Goal: Transaction & Acquisition: Obtain resource

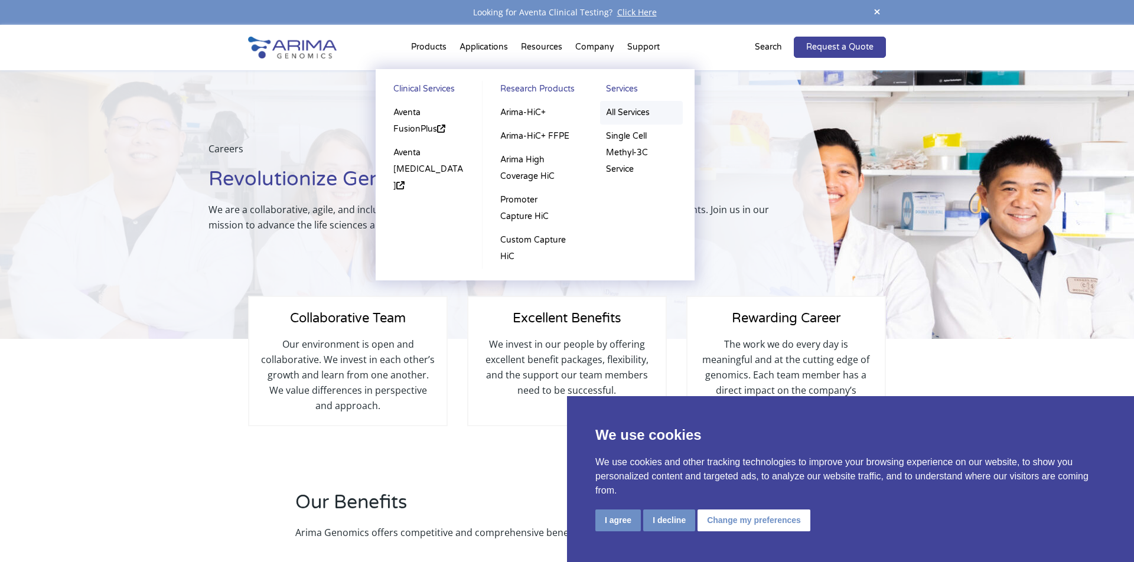
click at [631, 109] on link "All Services" at bounding box center [641, 113] width 83 height 24
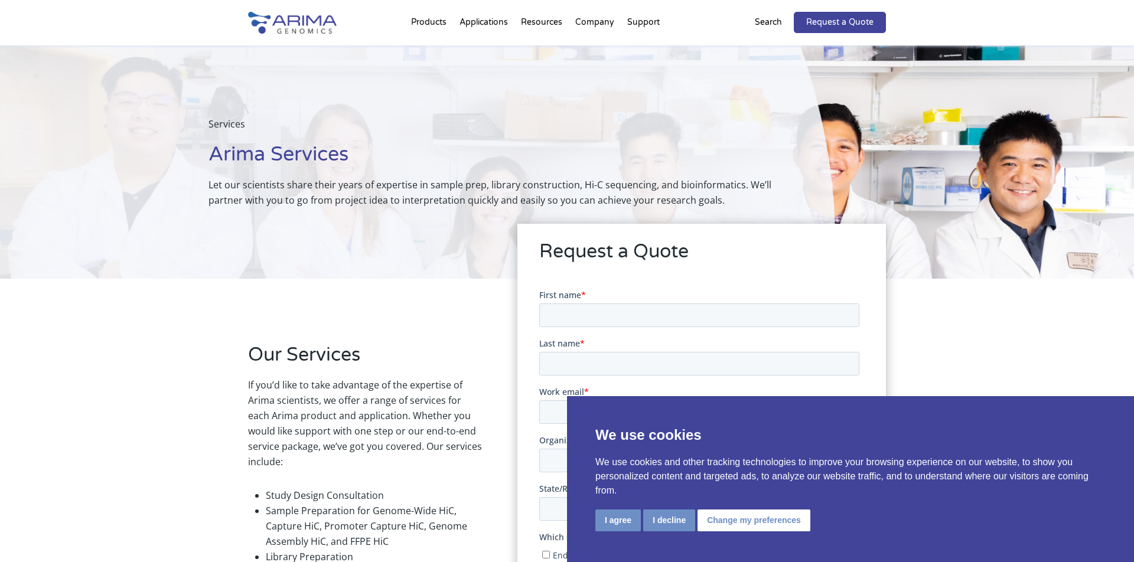
click at [617, 524] on button "I agree" at bounding box center [617, 521] width 45 height 22
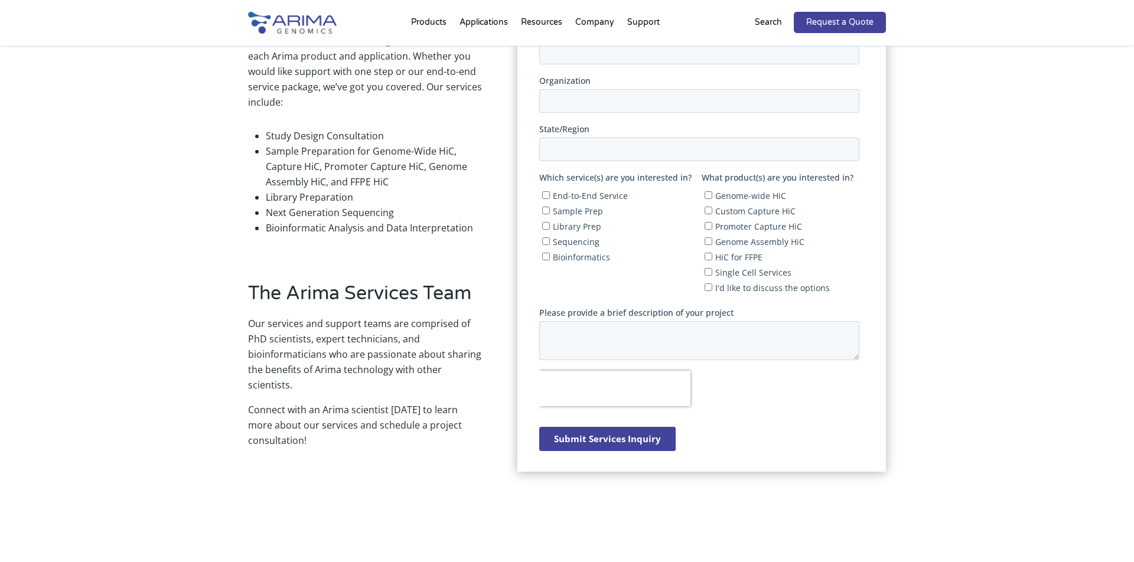
scroll to position [358, 0]
click at [224, 186] on div "Our Services If you’d like to take advantage of the expertise of Arima scientis…" at bounding box center [567, 242] width 1134 height 642
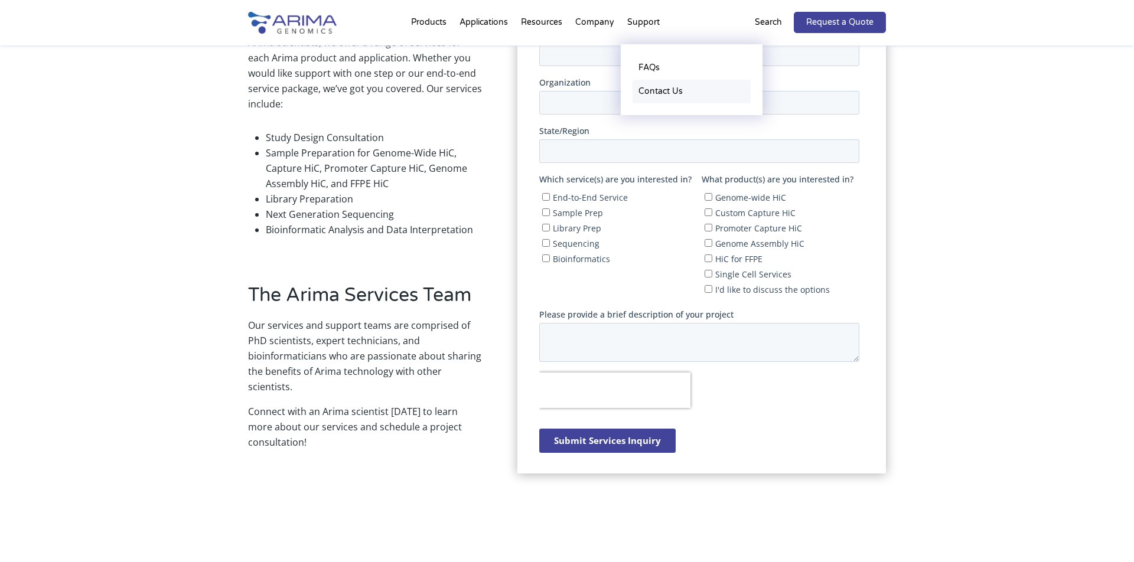
click at [655, 92] on link "Contact Us" at bounding box center [691, 92] width 118 height 24
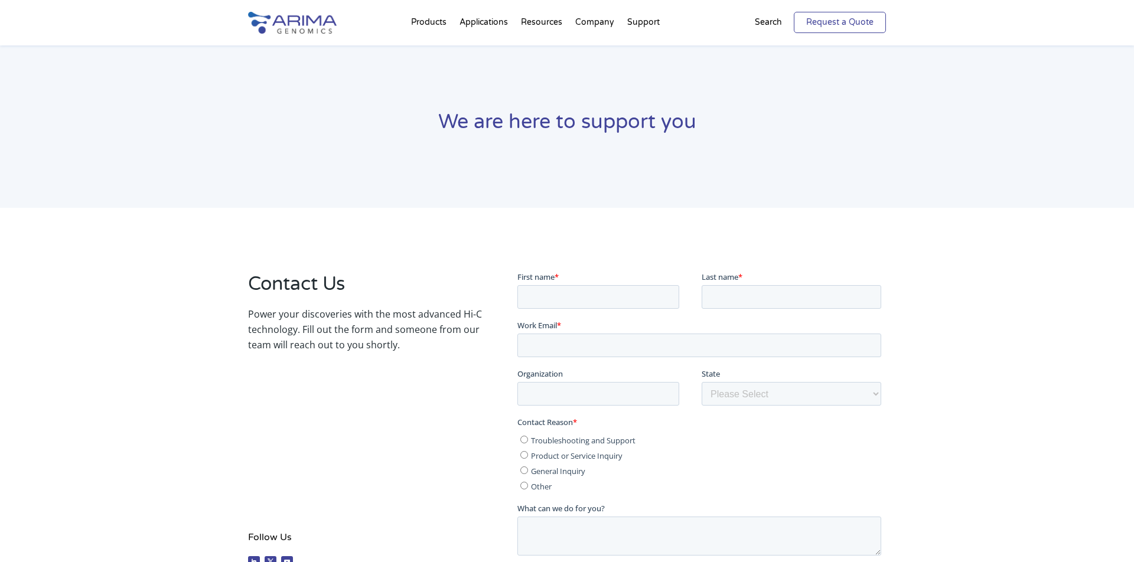
click at [821, 20] on link "Request a Quote" at bounding box center [840, 22] width 92 height 21
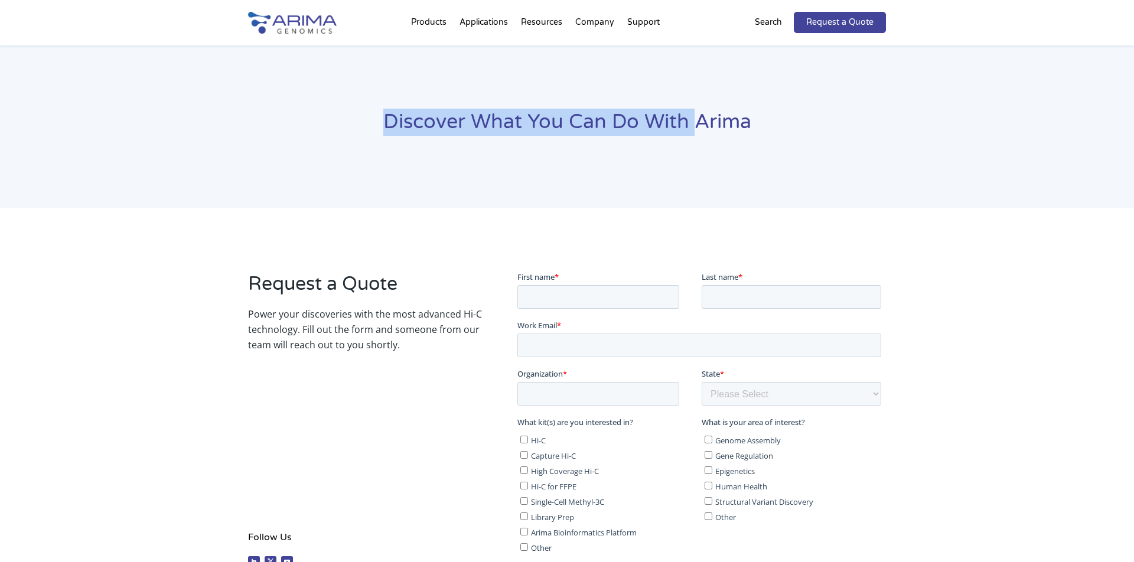
drag, startPoint x: 389, startPoint y: 122, endPoint x: 699, endPoint y: 118, distance: 310.1
click at [699, 118] on h1 "Discover What You Can Do With Arima" at bounding box center [567, 127] width 638 height 36
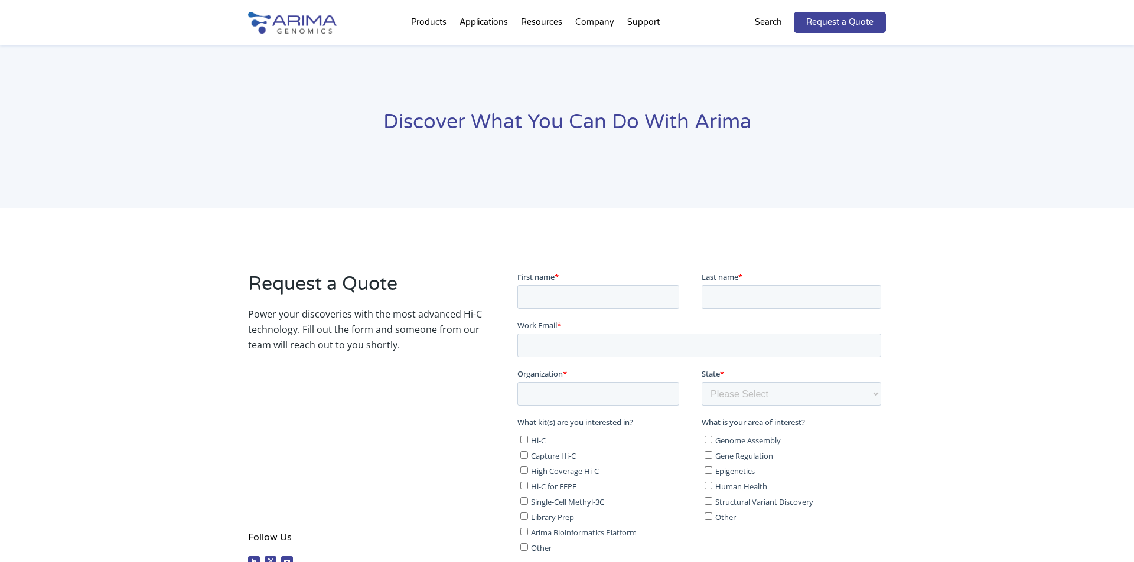
click at [727, 165] on div "Discover What You Can Do With Arima" at bounding box center [567, 126] width 1134 height 162
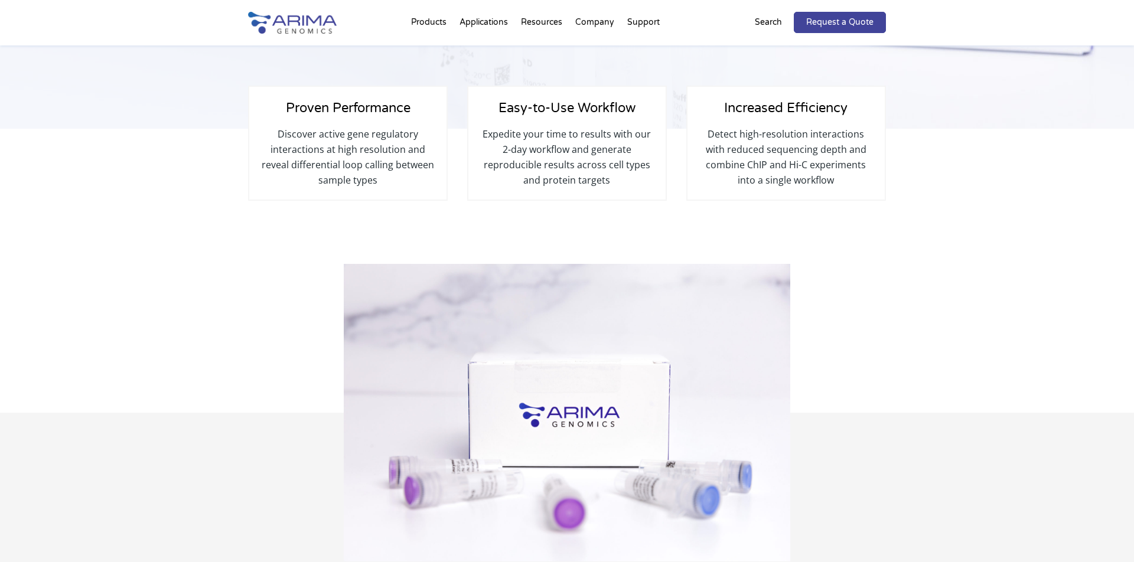
scroll to position [251, 0]
click at [840, 22] on link "Request a Quote" at bounding box center [840, 22] width 92 height 21
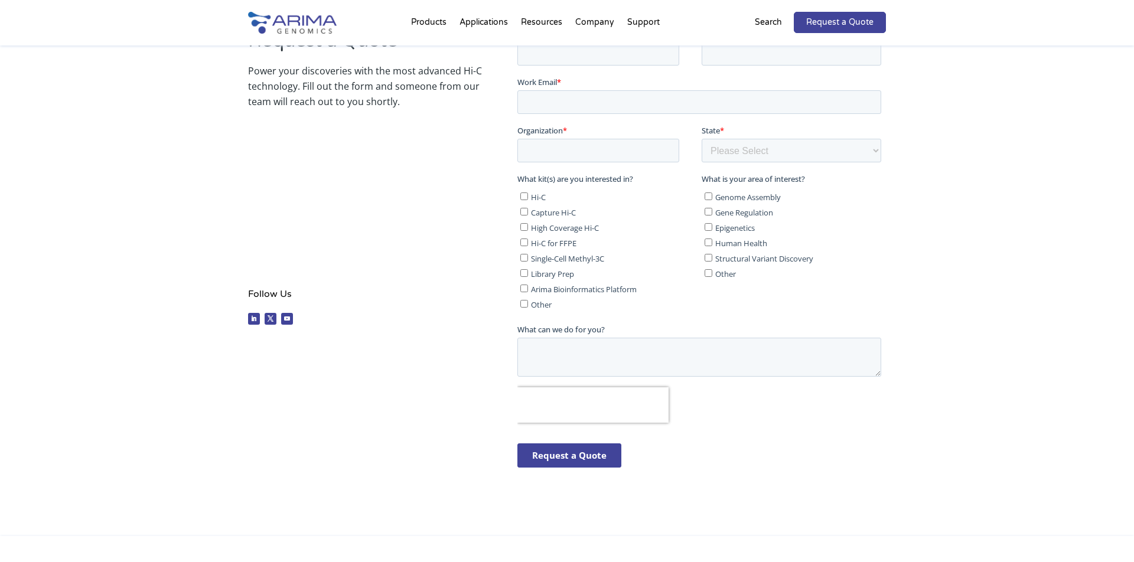
scroll to position [255, 0]
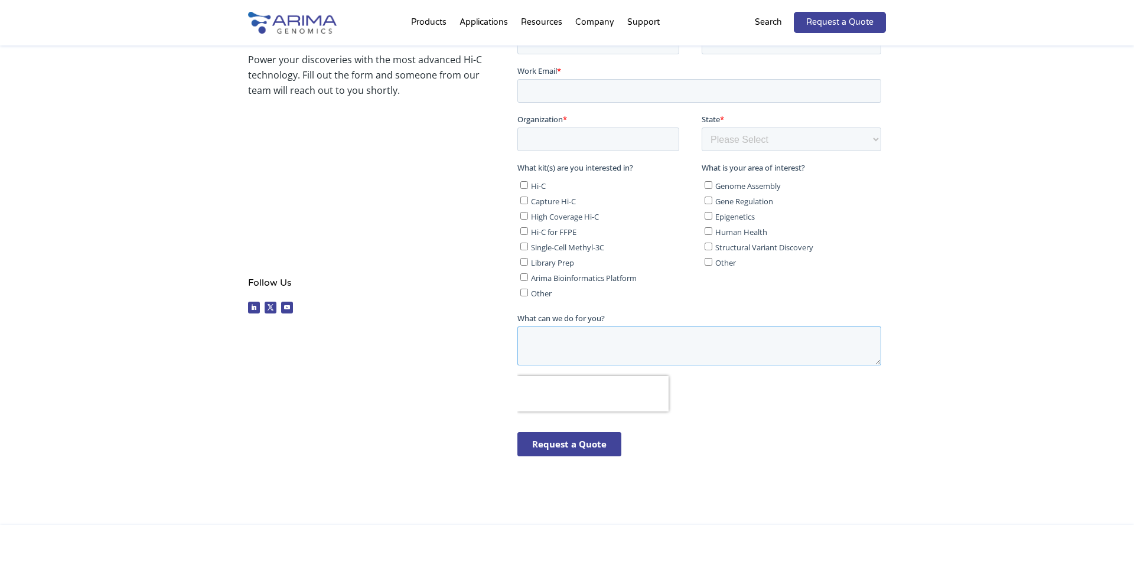
click at [579, 326] on textarea "What can we do for you?" at bounding box center [699, 345] width 364 height 39
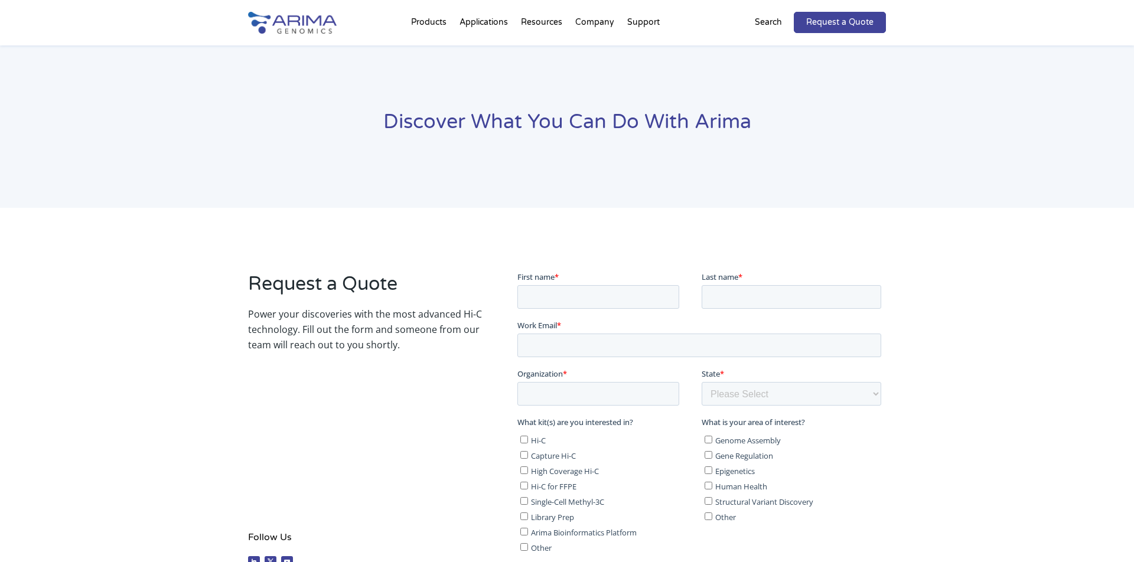
scroll to position [0, 0]
type input "Andrei"
type input "Mikheev"
type input "[EMAIL_ADDRESS][DOMAIN_NAME]"
type input "HMRI"
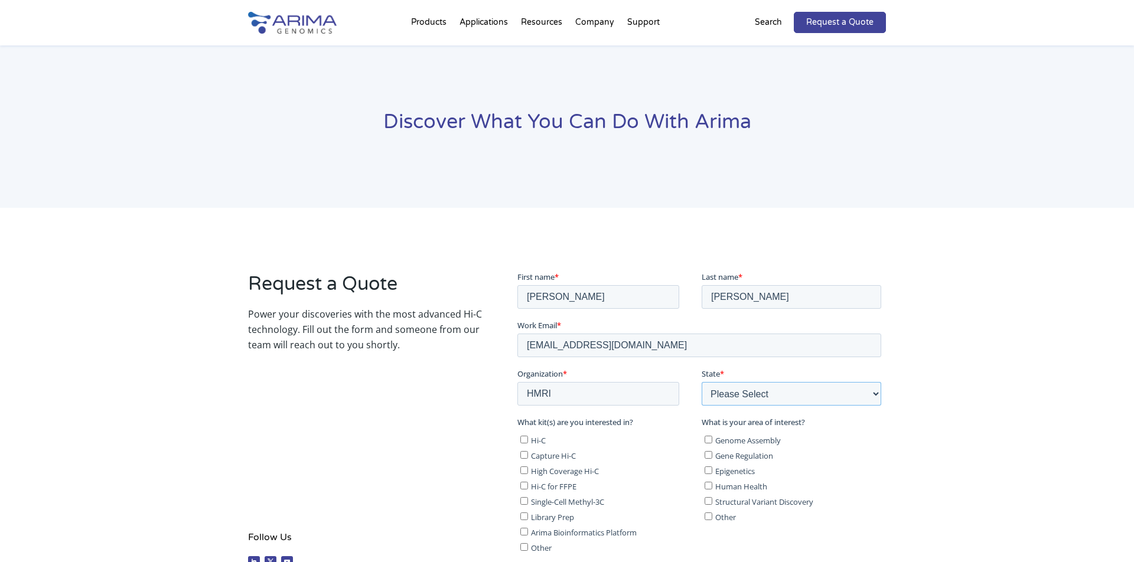
select select "Texas"
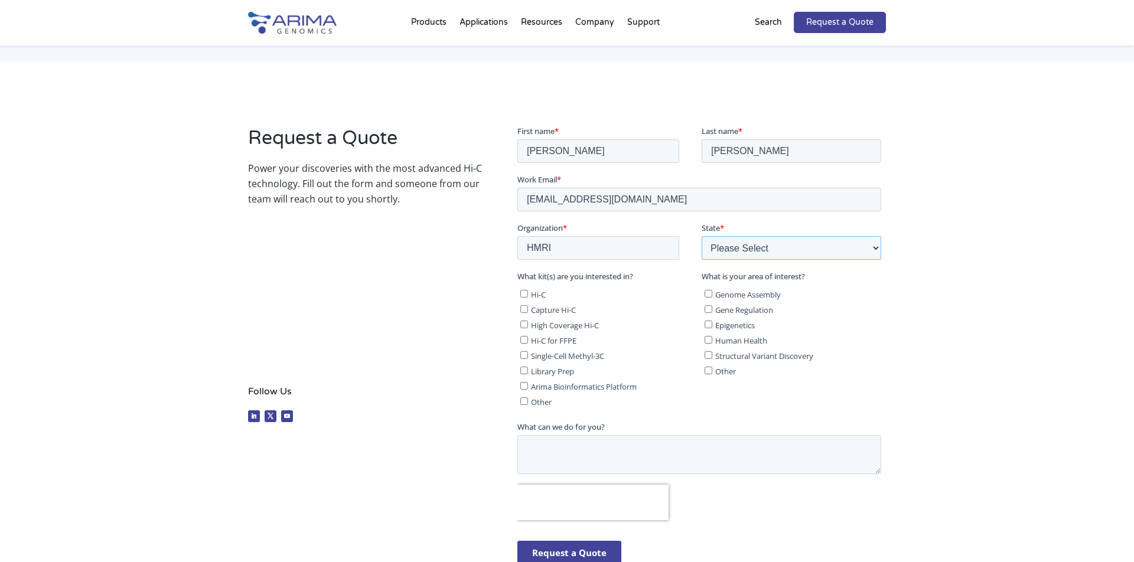
scroll to position [161, 0]
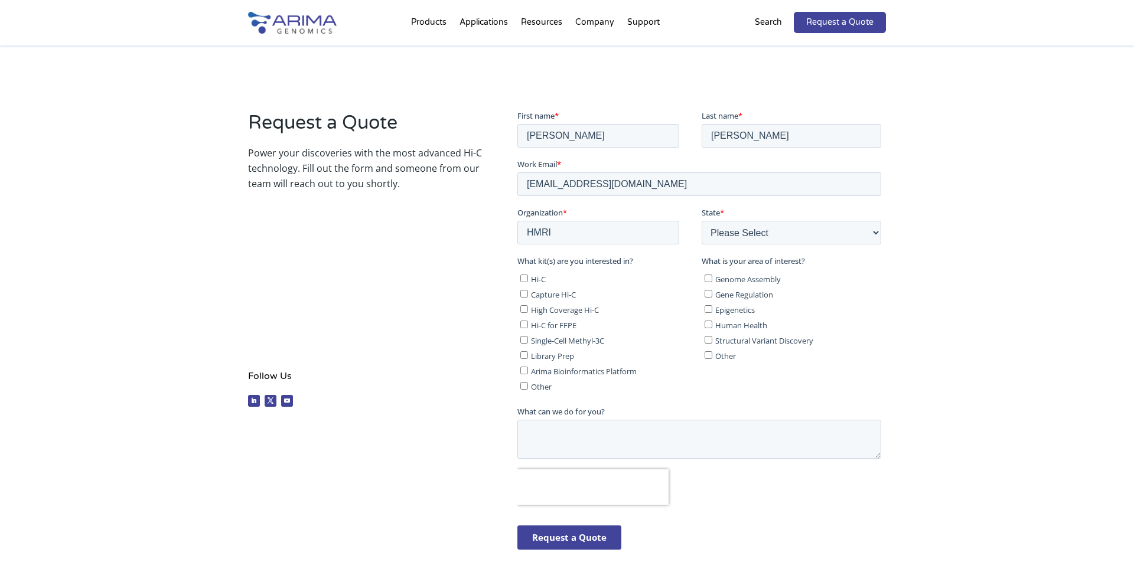
click at [707, 293] on input "Gene Regulation" at bounding box center [708, 293] width 8 height 8
checkbox input "true"
click at [537, 425] on textarea "What can we do for you?" at bounding box center [699, 438] width 364 height 39
click at [649, 442] on textarea "Hello, I am interested in HiChip" at bounding box center [699, 438] width 364 height 39
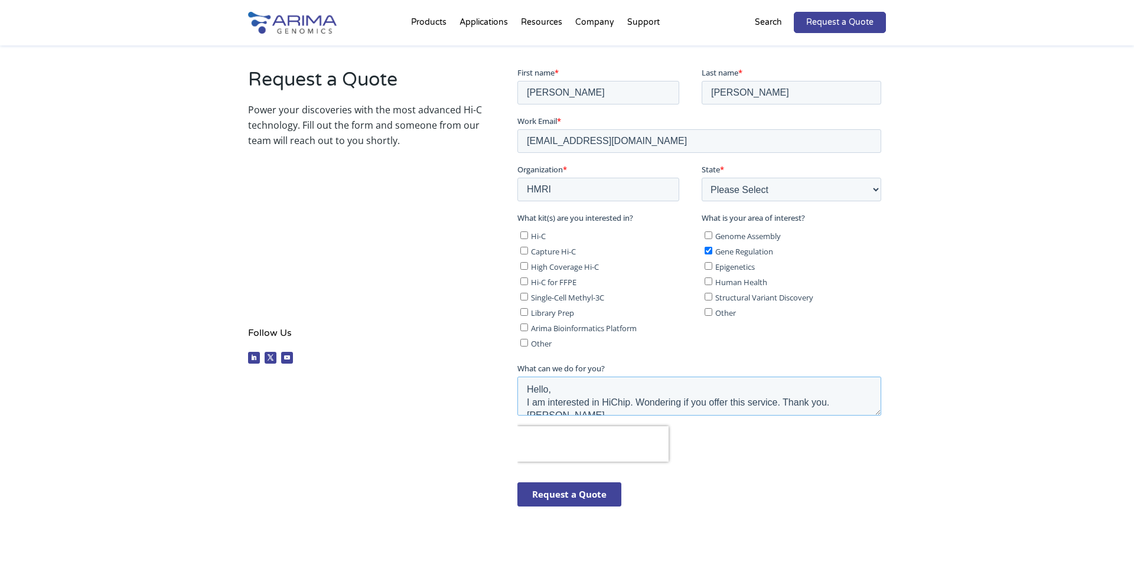
scroll to position [205, 0]
type textarea "Hello, I am interested in HiChip. Wondering if you offer this service. Thank yo…"
click at [983, 379] on div "Request a Quote Power your discoveries with the most advanced Hi-C technology. …" at bounding box center [567, 289] width 1134 height 572
click at [575, 491] on input "Request a Quote" at bounding box center [569, 493] width 104 height 24
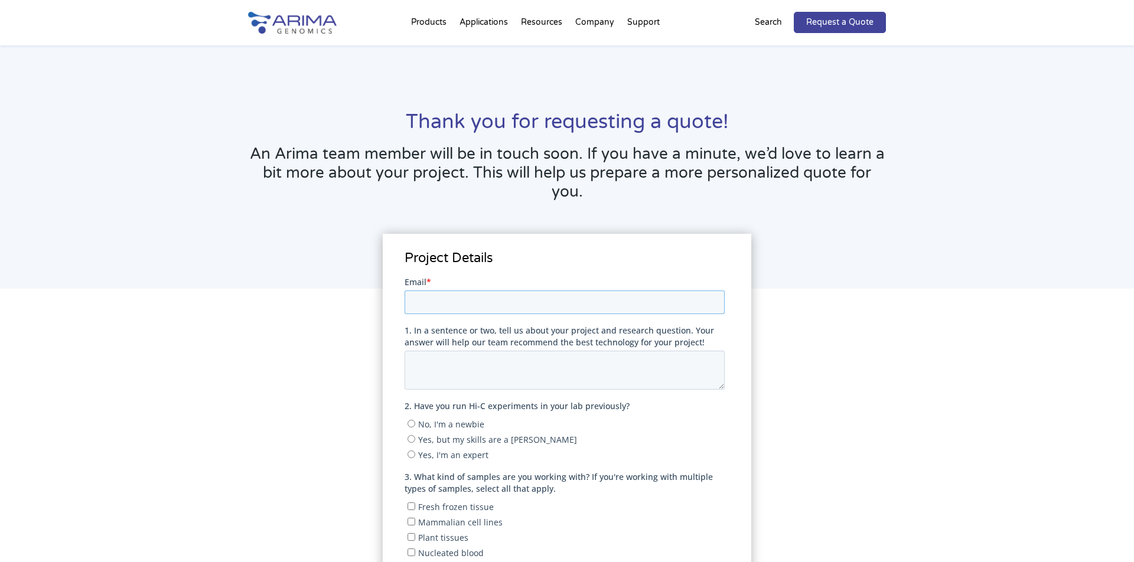
click at [452, 300] on input "Email *" at bounding box center [564, 302] width 320 height 24
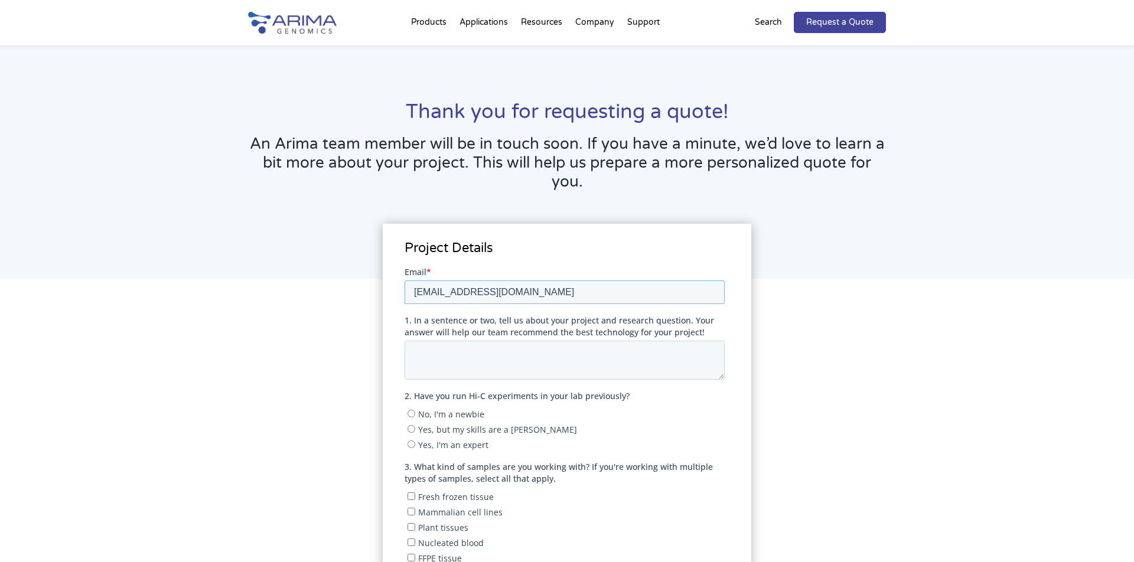
type input "[EMAIL_ADDRESS][DOMAIN_NAME]"
click at [463, 356] on textarea "1. In a sentence or two, tell us about your project and research question. Your…" at bounding box center [564, 359] width 320 height 39
type textarea "I would like to analyze enhancer-promoter looping at E-box sites bound by TF of…"
click at [411, 413] on input "No, I'm a newbie" at bounding box center [411, 413] width 8 height 8
radio input "true"
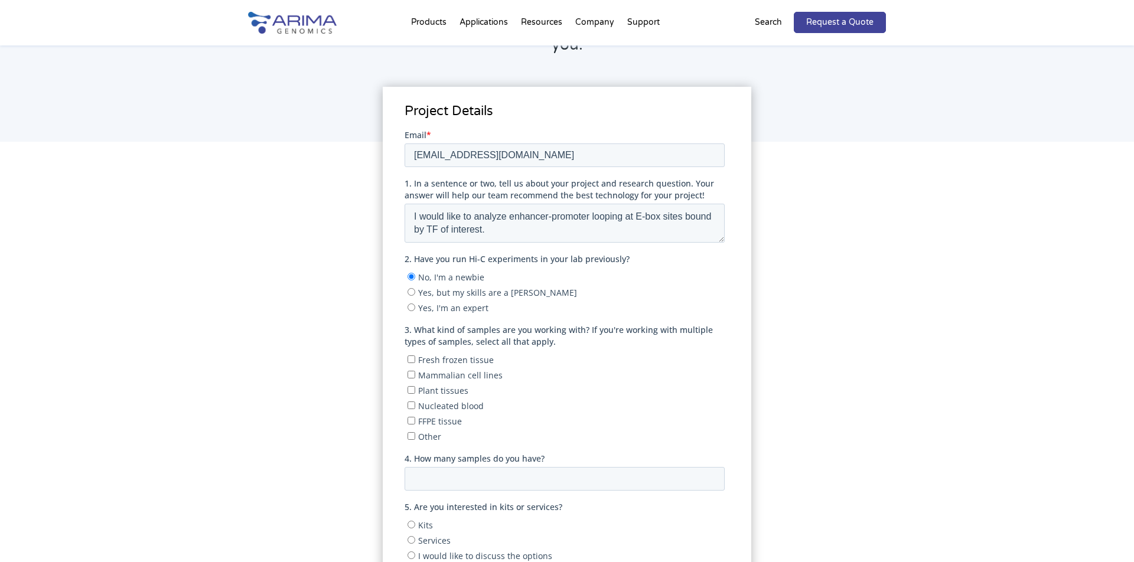
scroll to position [146, 0]
click at [412, 373] on input "Mammalian cell lines" at bounding box center [411, 375] width 8 height 8
checkbox input "true"
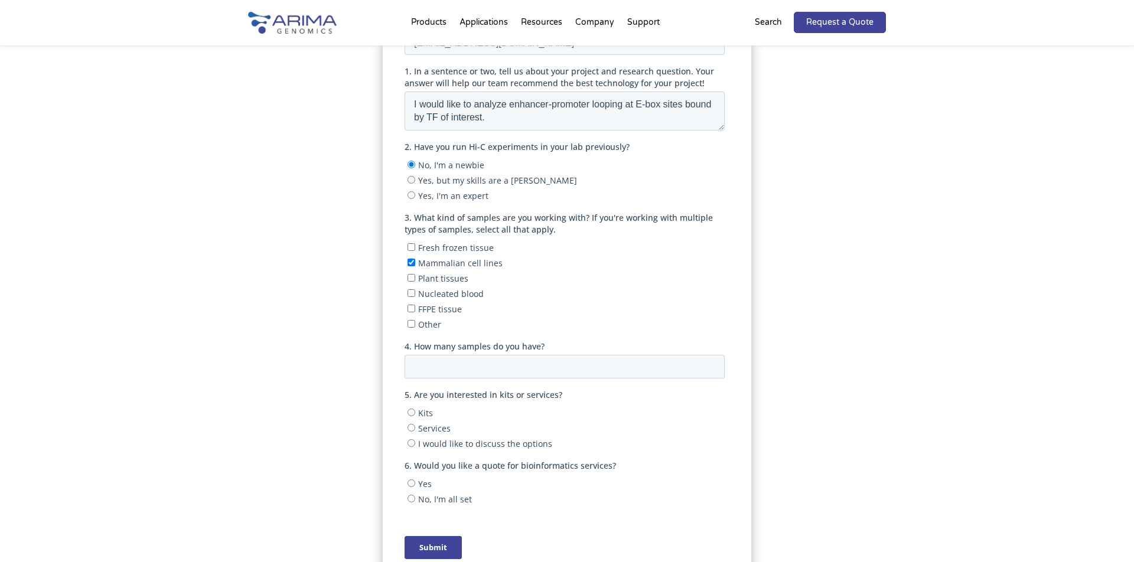
scroll to position [261, 0]
click at [429, 354] on input "4. How many samples do you have?" at bounding box center [564, 365] width 320 height 24
click at [410, 437] on input "I would like to discuss the options" at bounding box center [411, 441] width 8 height 8
radio input "true"
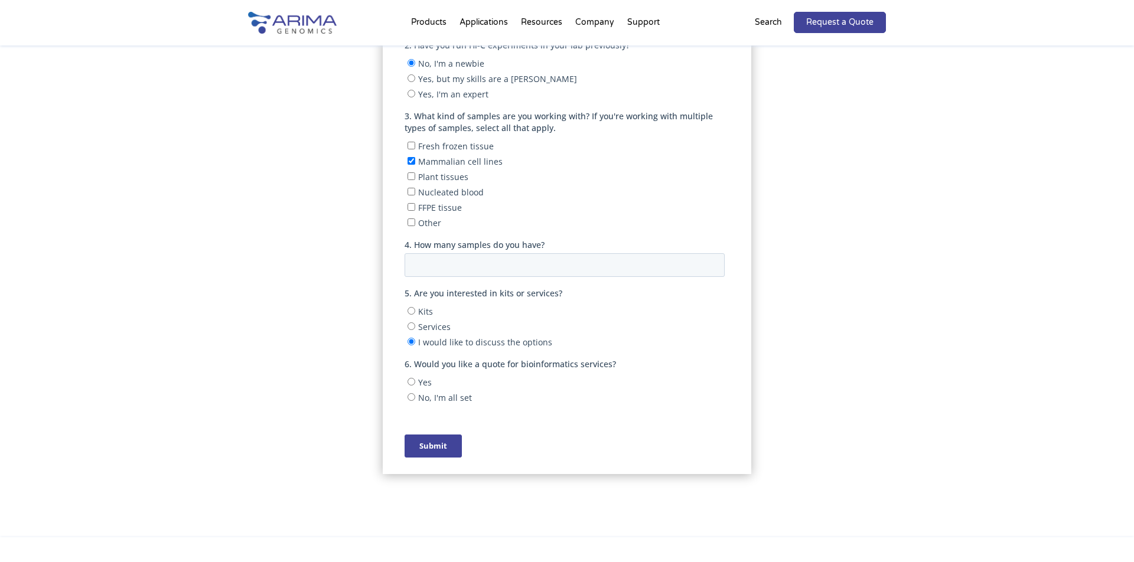
scroll to position [363, 0]
click at [412, 376] on input "Yes" at bounding box center [411, 380] width 8 height 8
radio input "true"
click at [650, 391] on label "No, I'm all set" at bounding box center [565, 396] width 317 height 12
click at [415, 392] on input "No, I'm all set" at bounding box center [411, 396] width 8 height 8
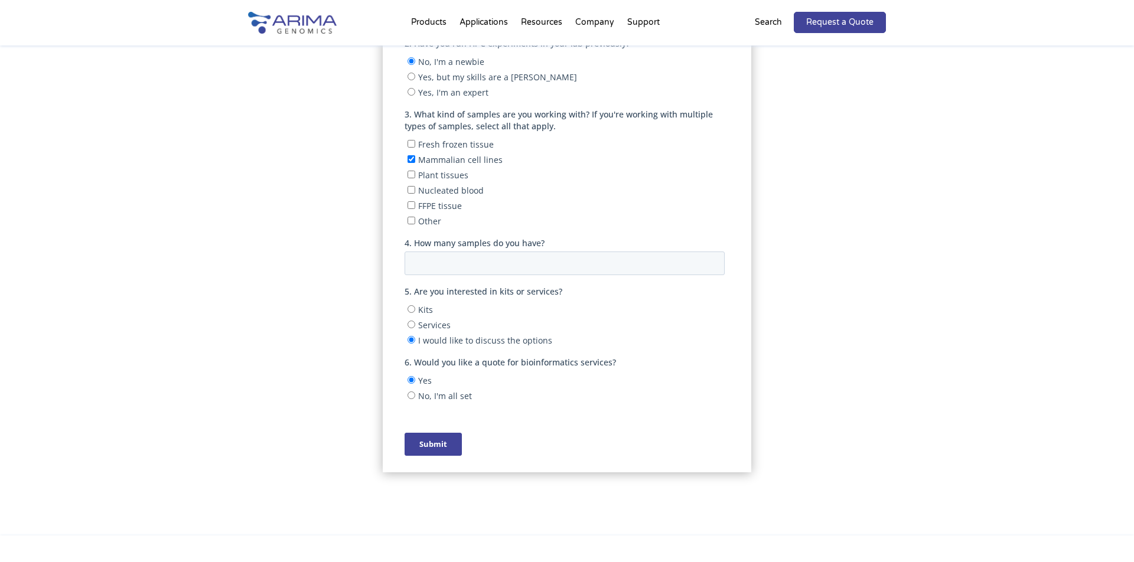
radio input "true"
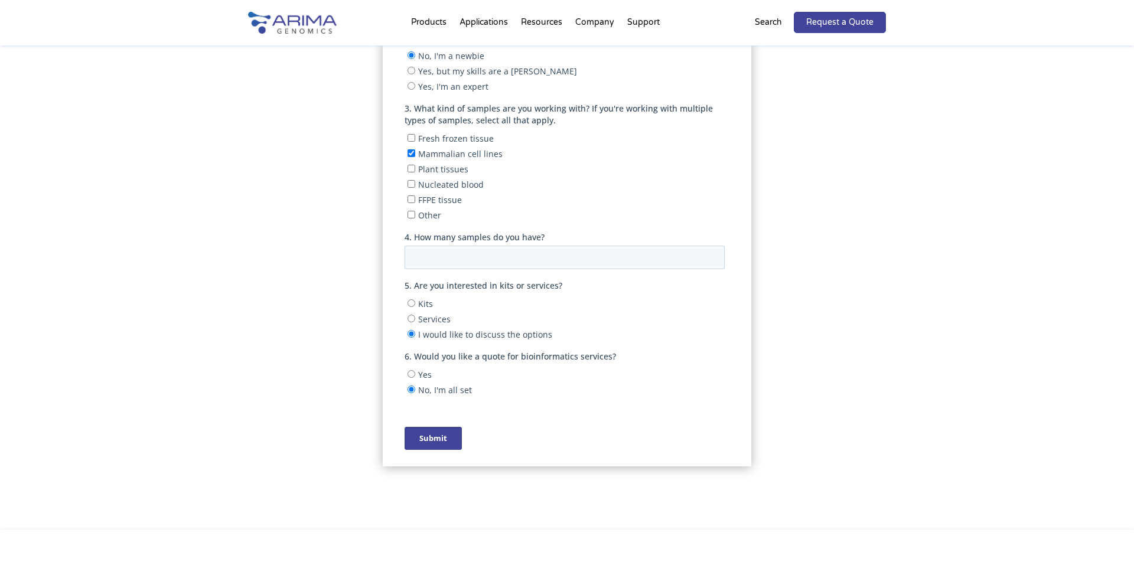
scroll to position [369, 0]
click at [431, 428] on input "Submit" at bounding box center [432, 437] width 57 height 23
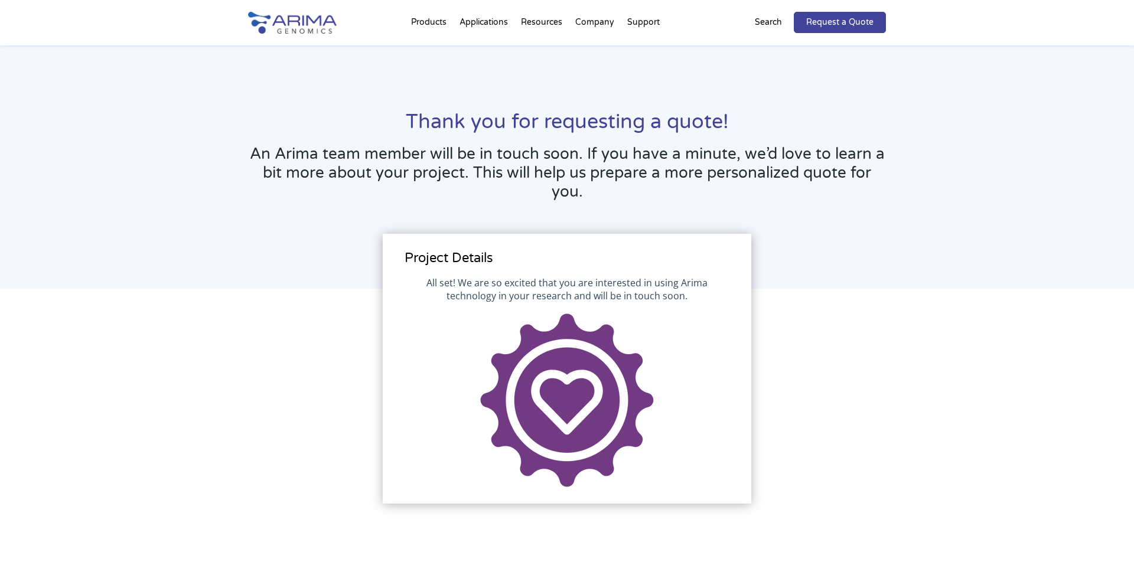
scroll to position [0, 0]
